Goal: Task Accomplishment & Management: Manage account settings

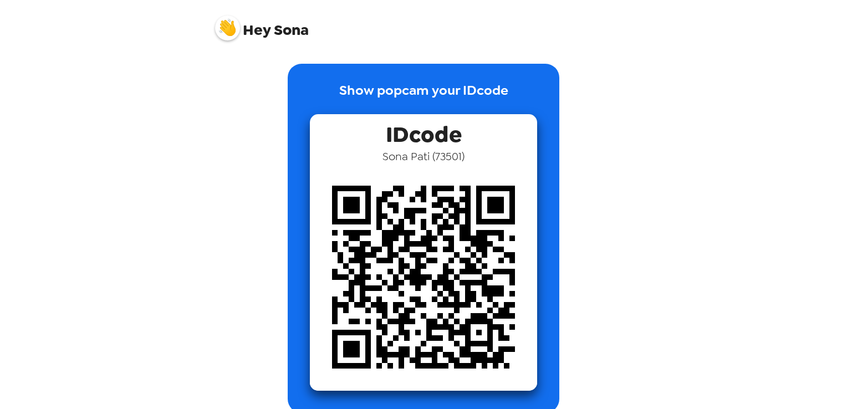
click at [231, 29] on img at bounding box center [227, 28] width 25 height 25
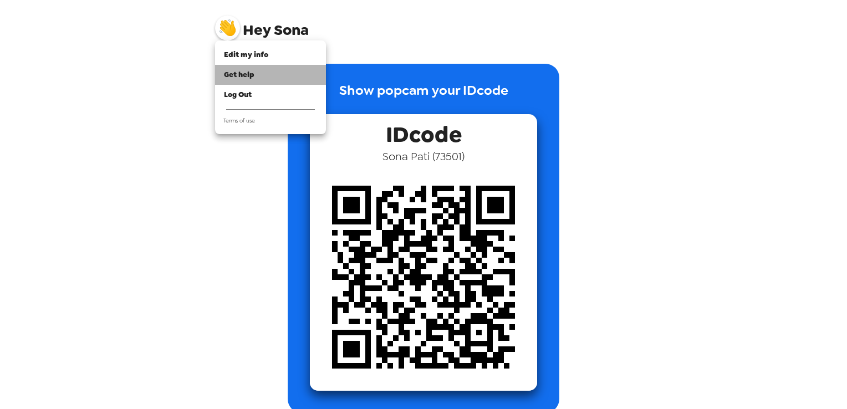
click at [256, 77] on div "Get help" at bounding box center [270, 74] width 93 height 11
click at [191, 214] on div at bounding box center [423, 204] width 847 height 409
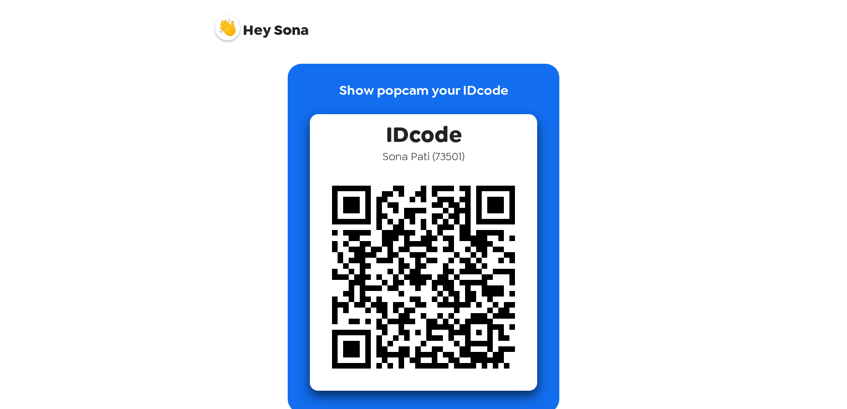
click at [230, 33] on img at bounding box center [227, 28] width 25 height 25
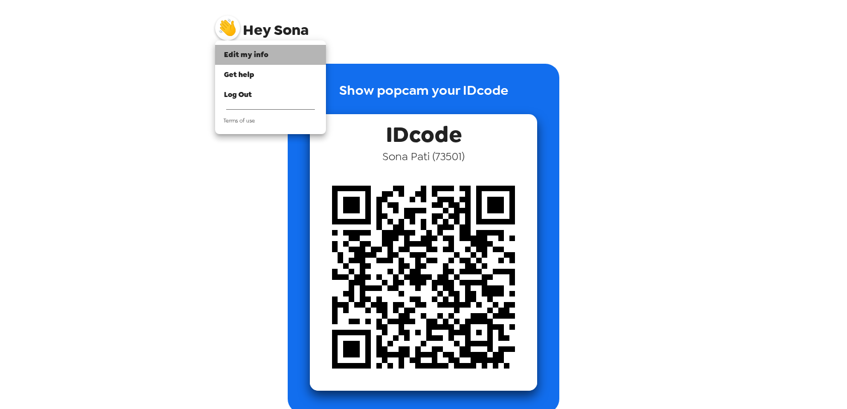
click at [241, 52] on span "Edit my info" at bounding box center [246, 54] width 44 height 9
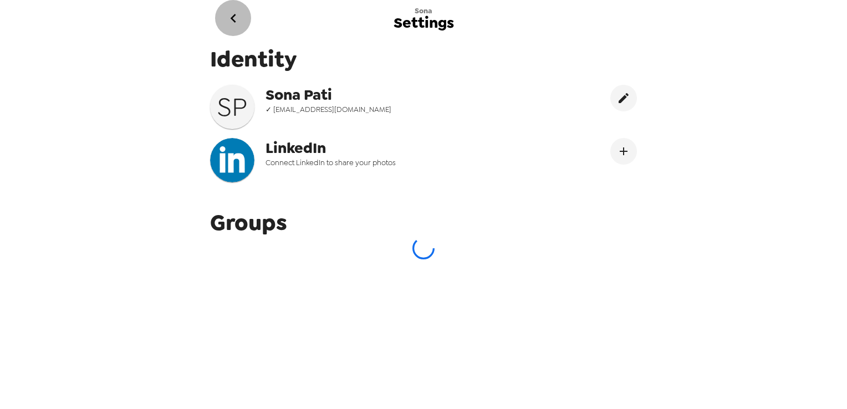
click at [232, 18] on icon "go back" at bounding box center [233, 18] width 6 height 9
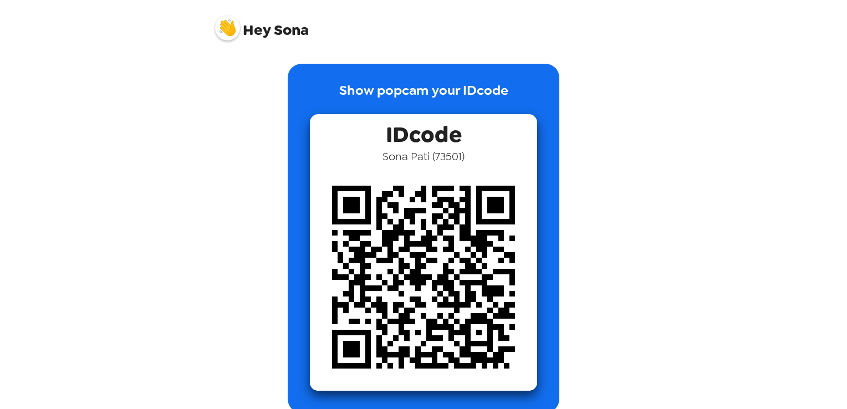
click at [222, 164] on div "Show popcam your IDcode IDcode Sona Pati ( 73501 )" at bounding box center [423, 238] width 421 height 349
click at [399, 307] on img at bounding box center [423, 277] width 227 height 227
click at [228, 28] on img at bounding box center [227, 28] width 25 height 25
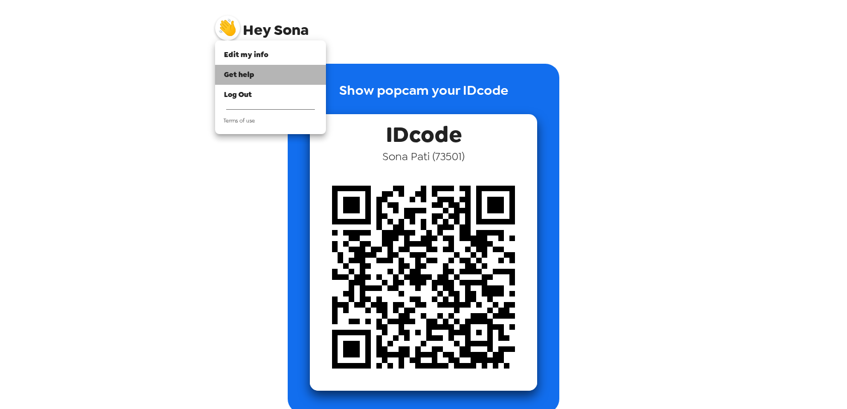
click at [257, 78] on div "Get help" at bounding box center [270, 74] width 93 height 11
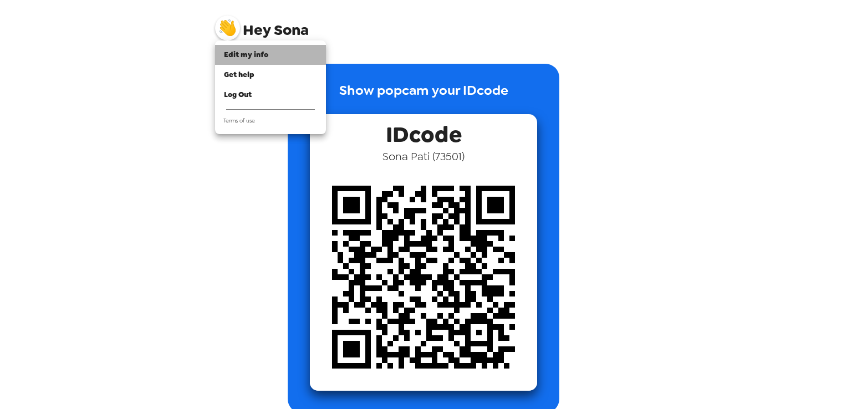
click at [244, 56] on span "Edit my info" at bounding box center [246, 54] width 44 height 9
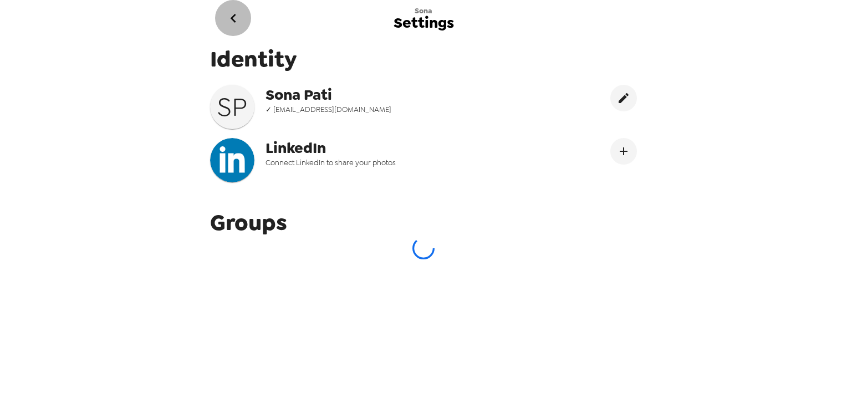
click at [227, 29] on button "go back" at bounding box center [233, 18] width 36 height 36
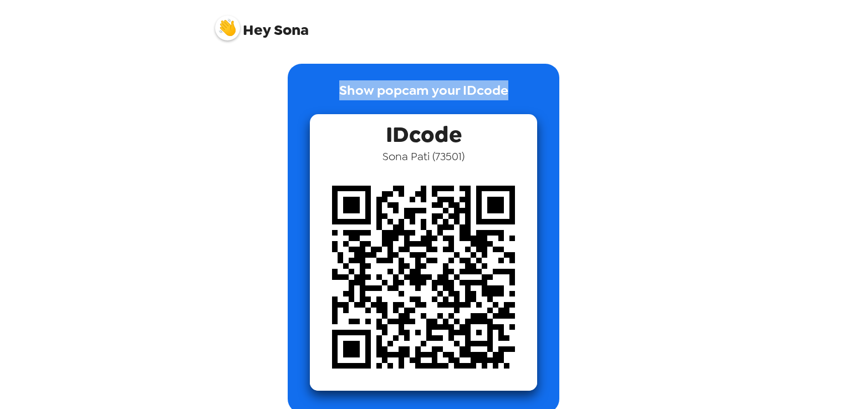
drag, startPoint x: 336, startPoint y: 88, endPoint x: 504, endPoint y: 88, distance: 168.0
click at [504, 88] on div "Show popcam your IDcode IDcode Sona Pati ( 73501 )" at bounding box center [424, 238] width 272 height 349
copy p "Show popcam your IDcode"
